Goal: Information Seeking & Learning: Check status

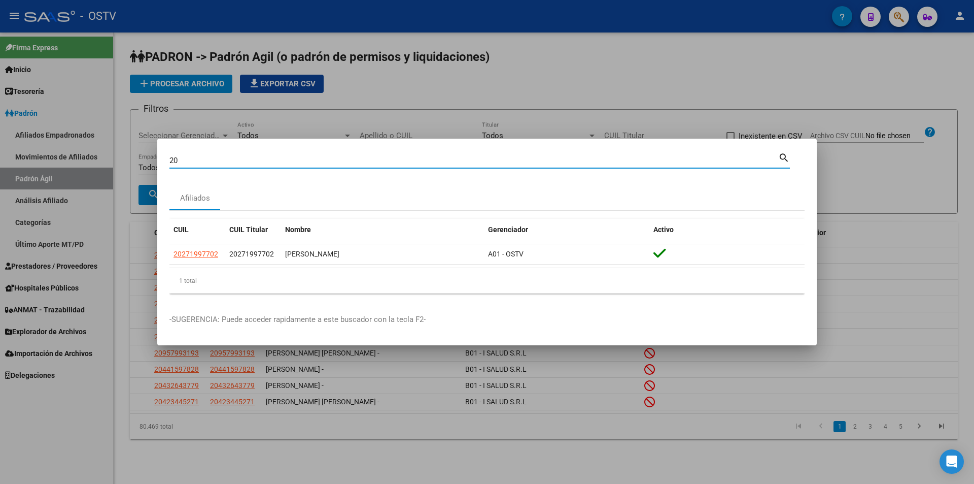
type input "2"
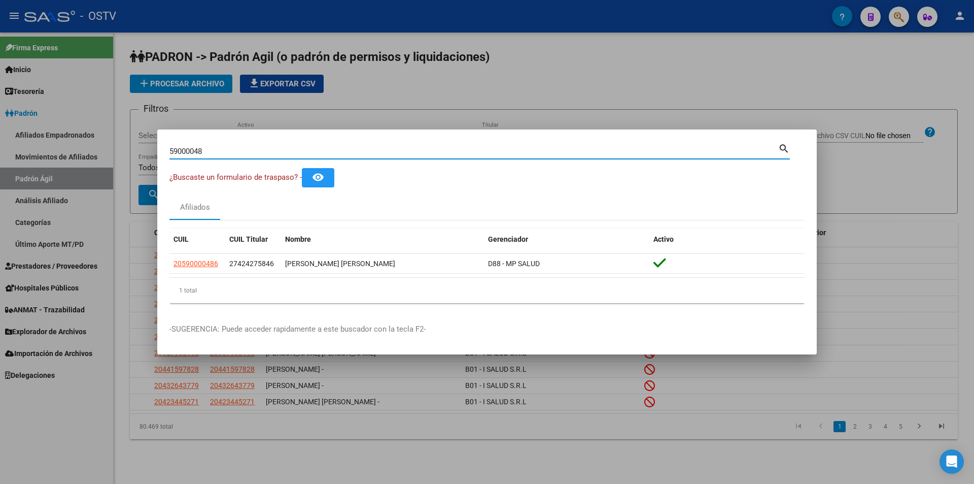
click at [240, 147] on input "59000048" at bounding box center [473, 151] width 609 height 9
type input "5"
paste input "53.206.258"
click at [194, 151] on input "53.206.258" at bounding box center [473, 151] width 609 height 9
click at [180, 149] on input "53.206258" at bounding box center [473, 151] width 609 height 9
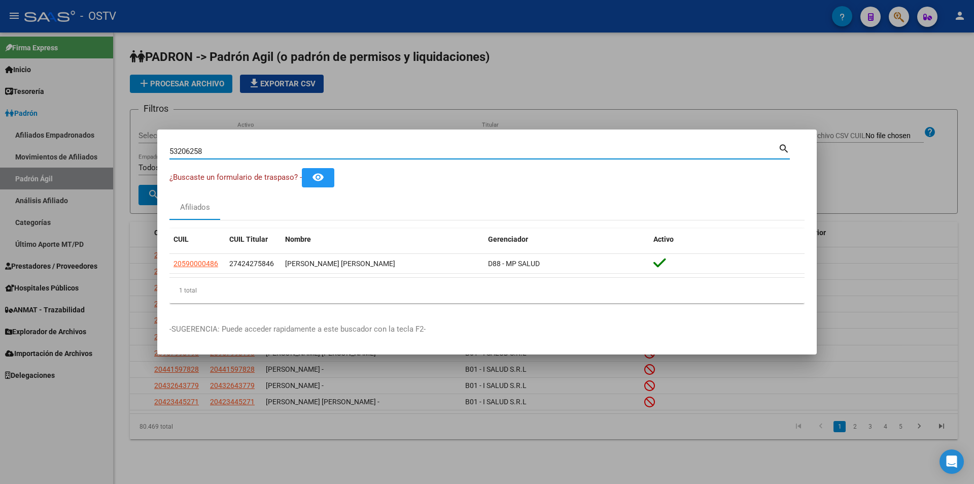
type input "53206258"
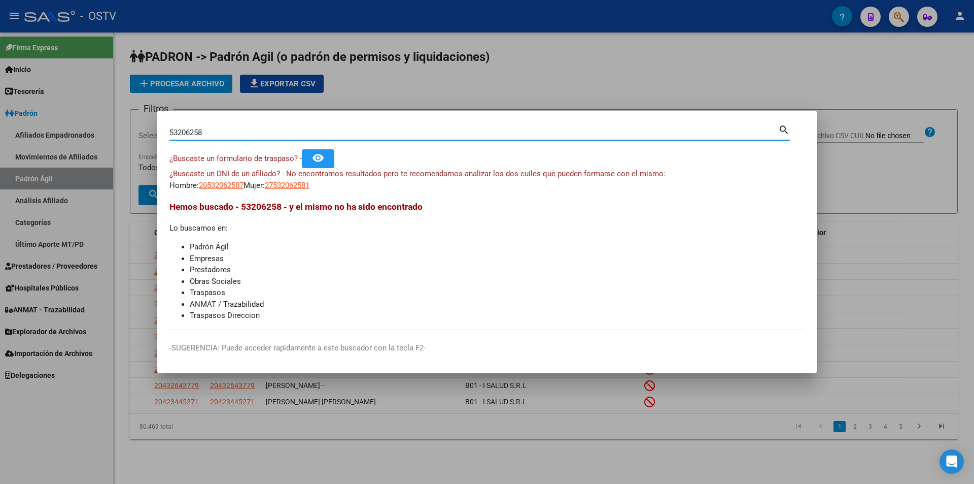
drag, startPoint x: 227, startPoint y: 130, endPoint x: 152, endPoint y: 133, distance: 75.2
click at [152, 133] on div "53206258 Buscar (apellido, dni, cuil, nro traspaso, cuit, obra social) search ¿…" at bounding box center [487, 242] width 974 height 484
paste input "[PERSON_NAME] [PERSON_NAME]"
type input "[PERSON_NAME] [PERSON_NAME]"
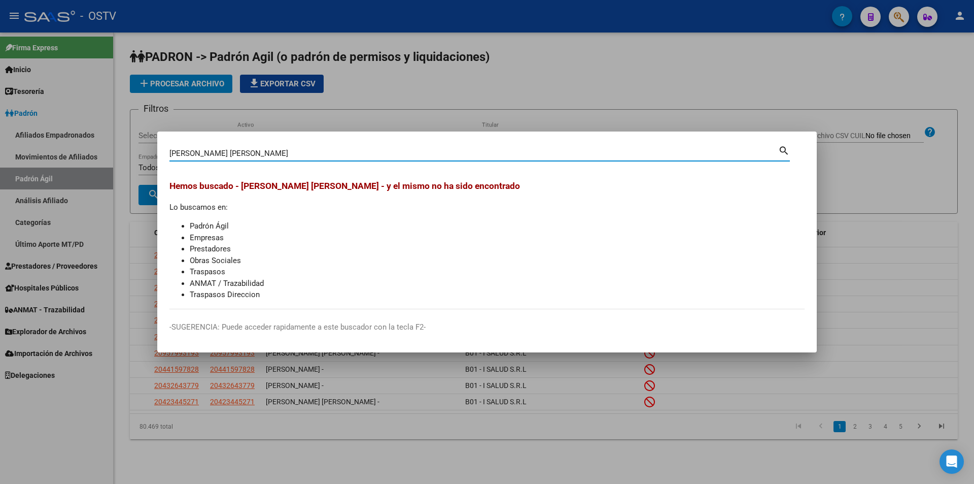
click at [757, 113] on div at bounding box center [487, 242] width 974 height 484
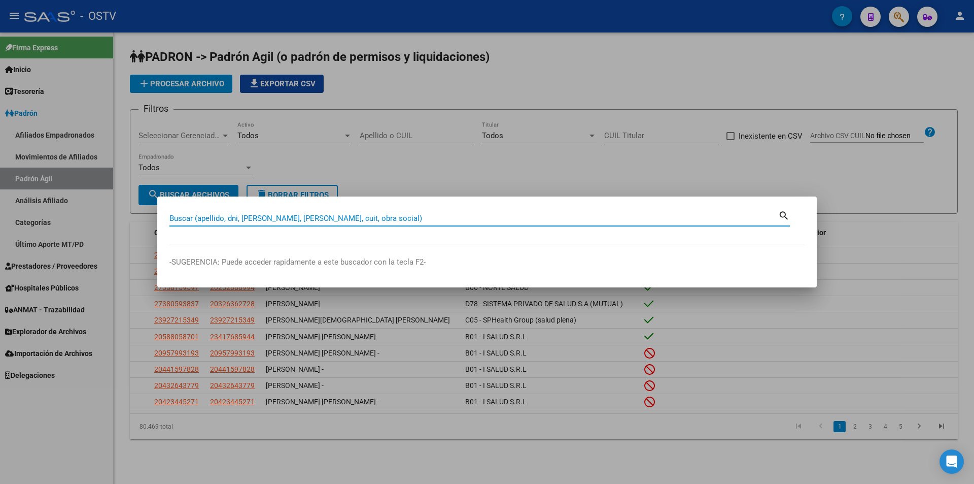
paste input "27.179.412"
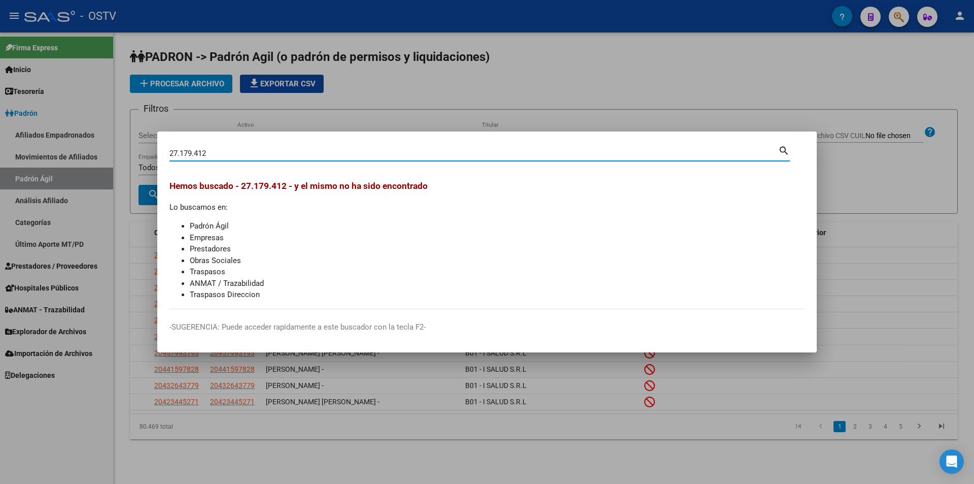
click at [195, 152] on input "27.179.412" at bounding box center [473, 153] width 609 height 9
click at [181, 154] on input "27.179412" at bounding box center [473, 153] width 609 height 9
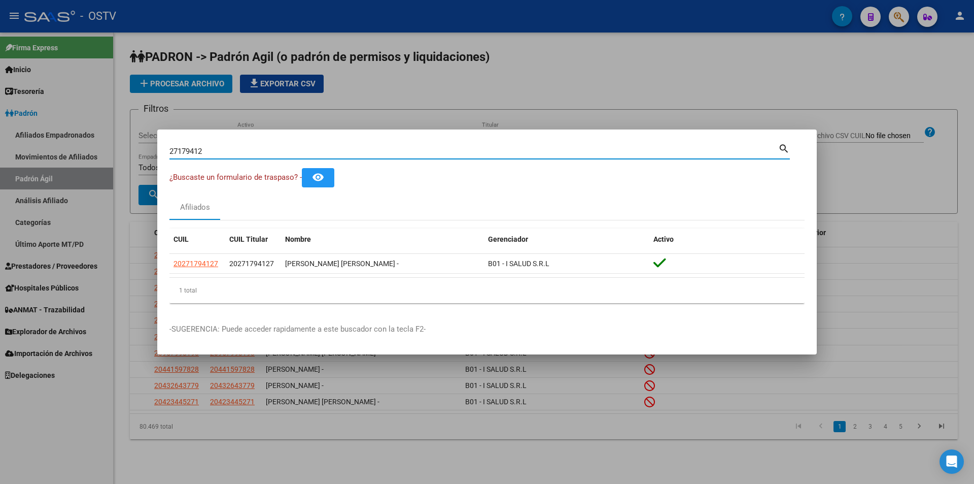
click at [250, 153] on input "27179412" at bounding box center [473, 151] width 609 height 9
type input "2"
paste input "54443924"
type input "5"
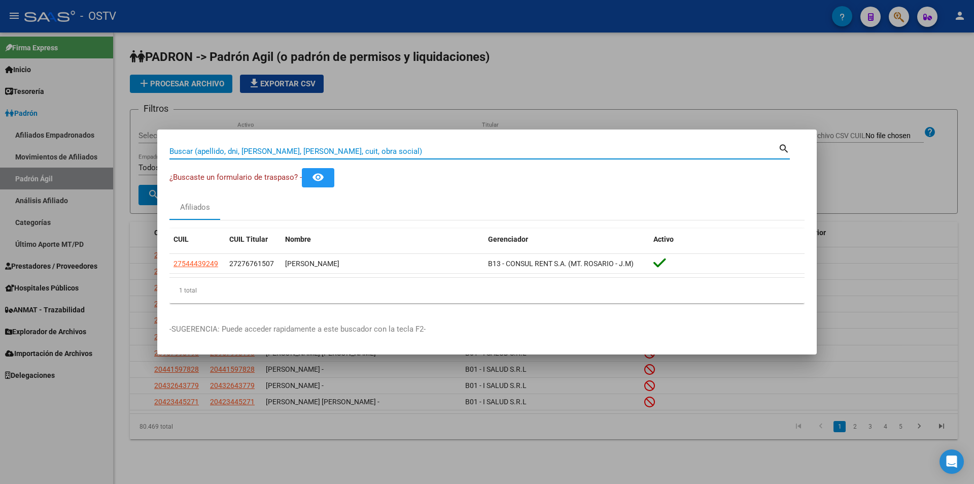
paste input "42682804"
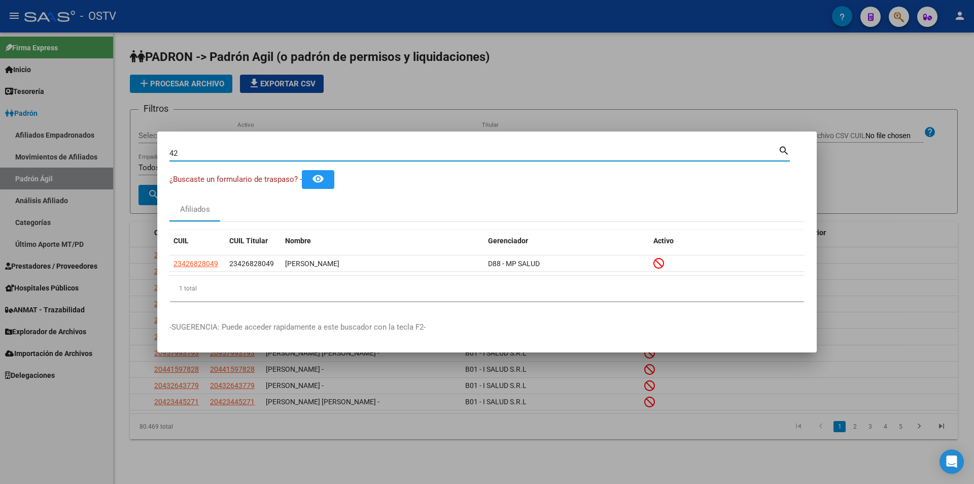
type input "4"
type input "70439095"
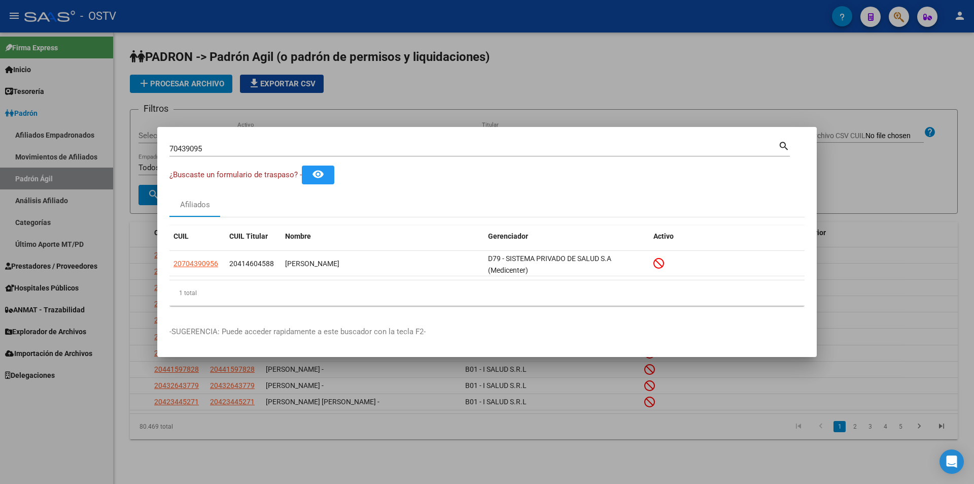
click at [861, 95] on div at bounding box center [487, 242] width 974 height 484
